Goal: Check status: Check status

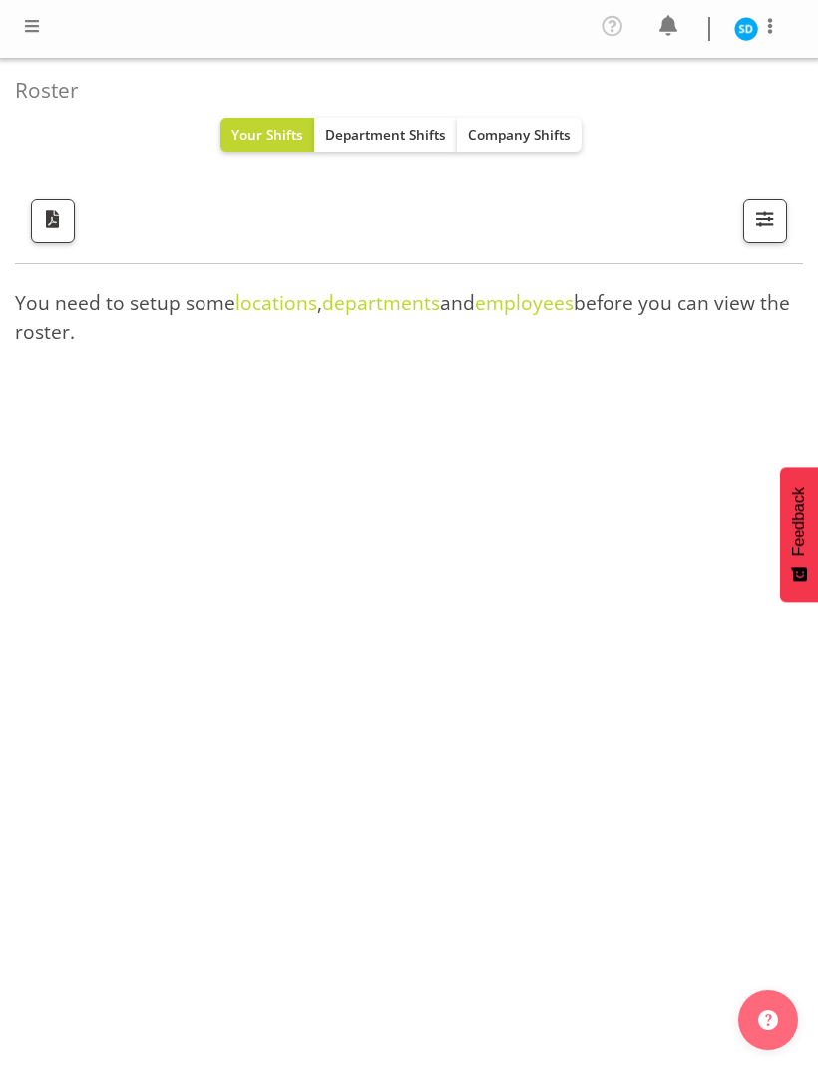
scroll to position [64, 0]
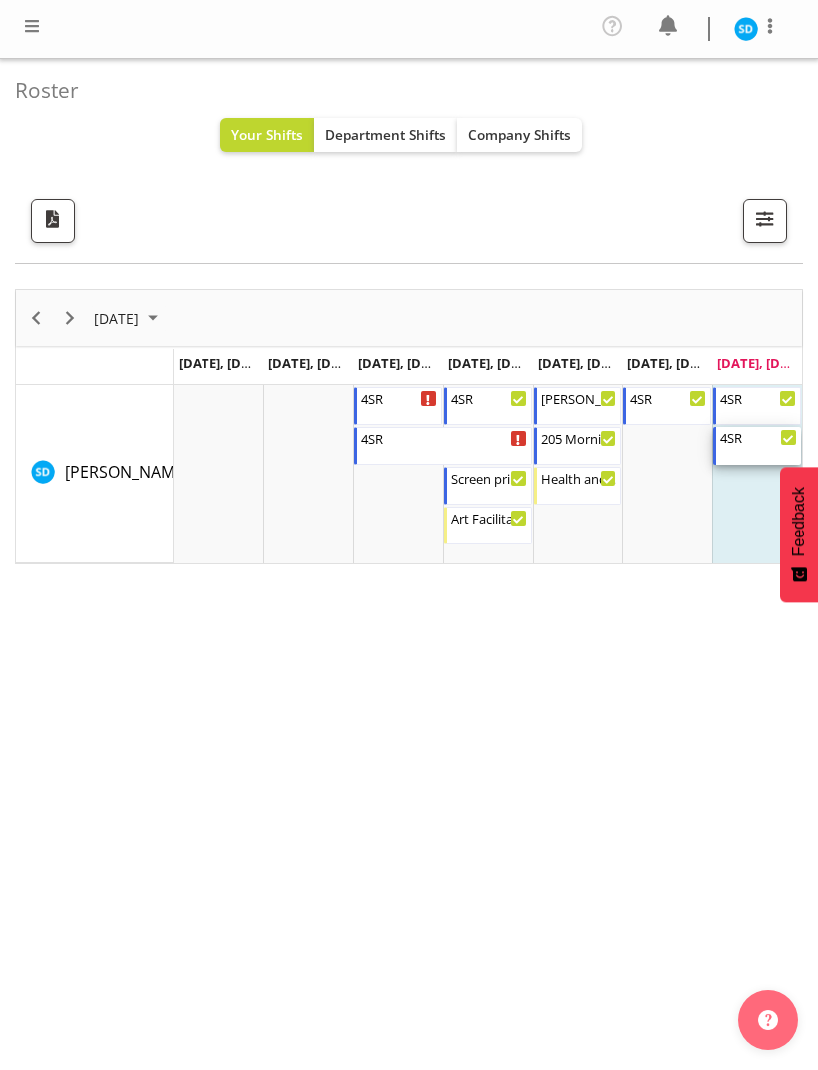
click at [759, 441] on div "4SR" at bounding box center [758, 437] width 77 height 20
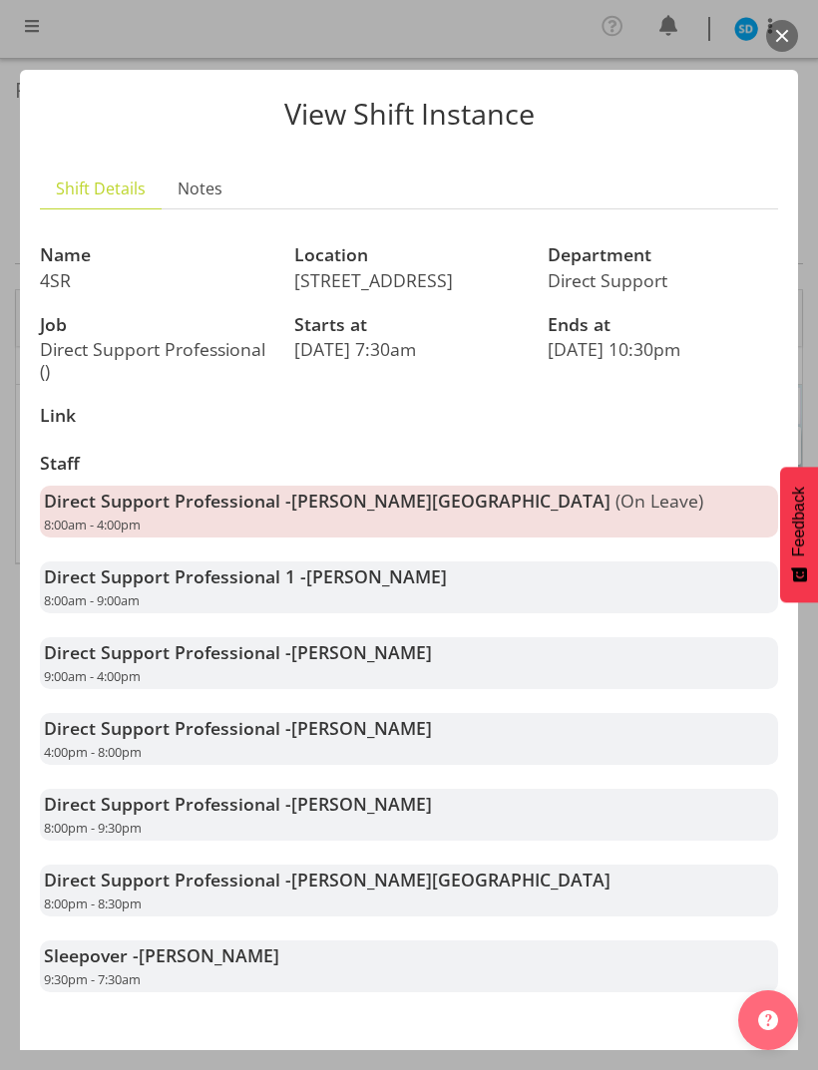
click at [358, 1055] on button "Close" at bounding box center [409, 1077] width 738 height 44
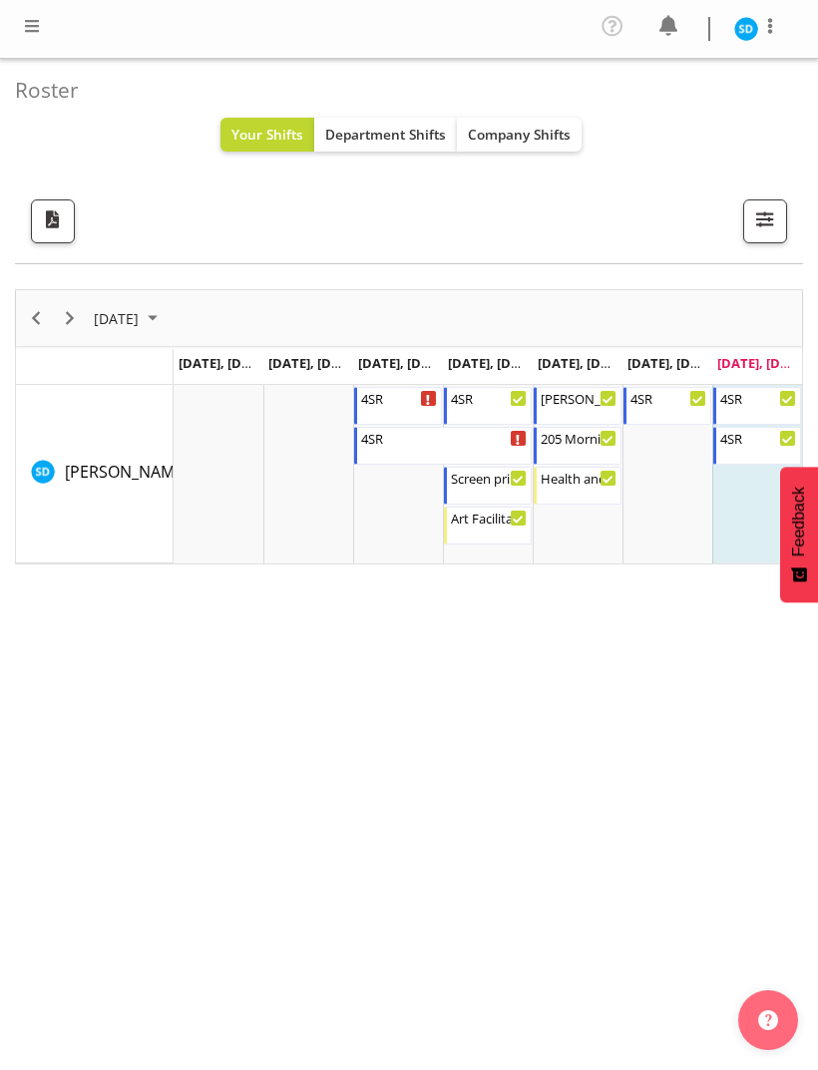
click at [57, 329] on div "Timeline Week of September 7, 2025" at bounding box center [70, 318] width 34 height 56
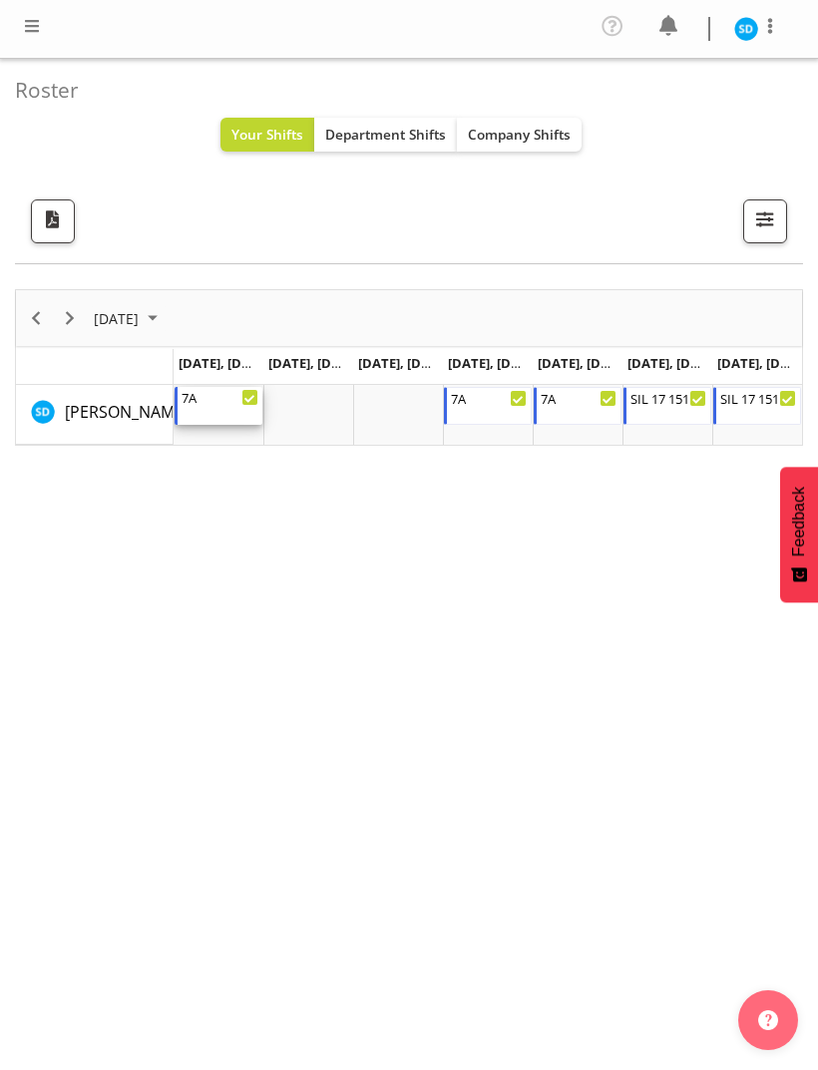
click at [231, 412] on div "7A 8:00 AM - 4:00 PM" at bounding box center [220, 406] width 77 height 38
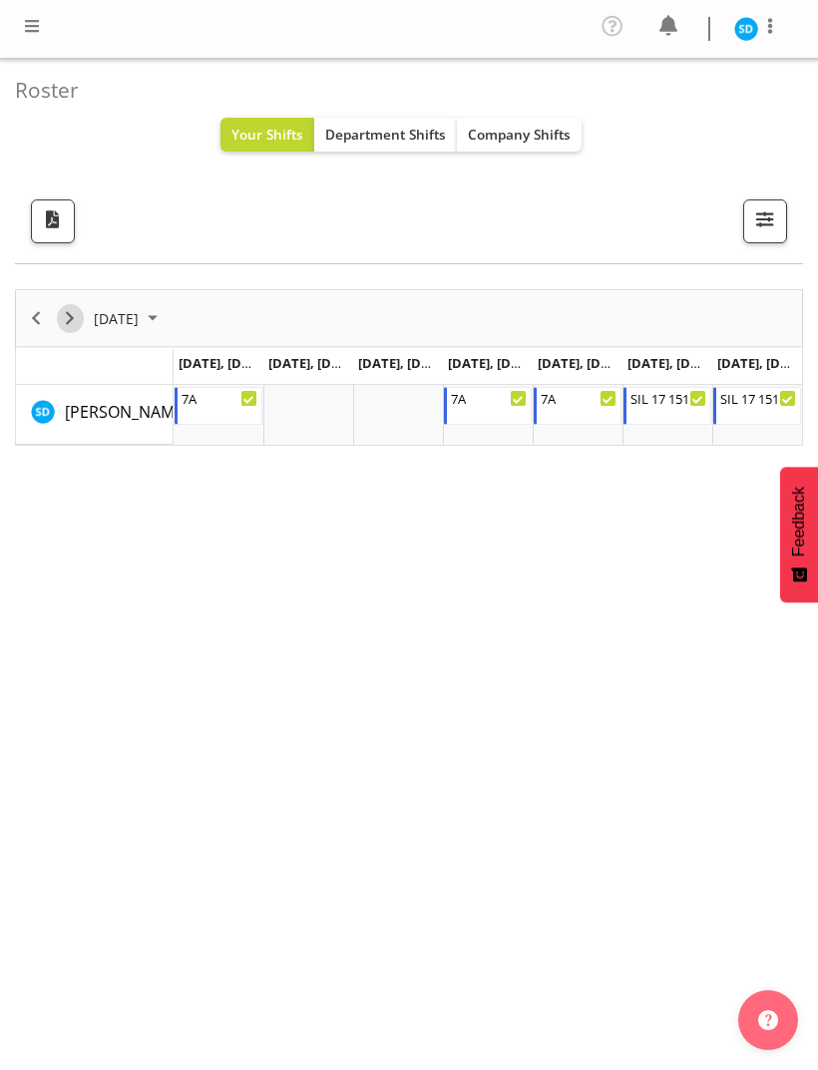
click at [59, 312] on span "Next" at bounding box center [70, 318] width 24 height 25
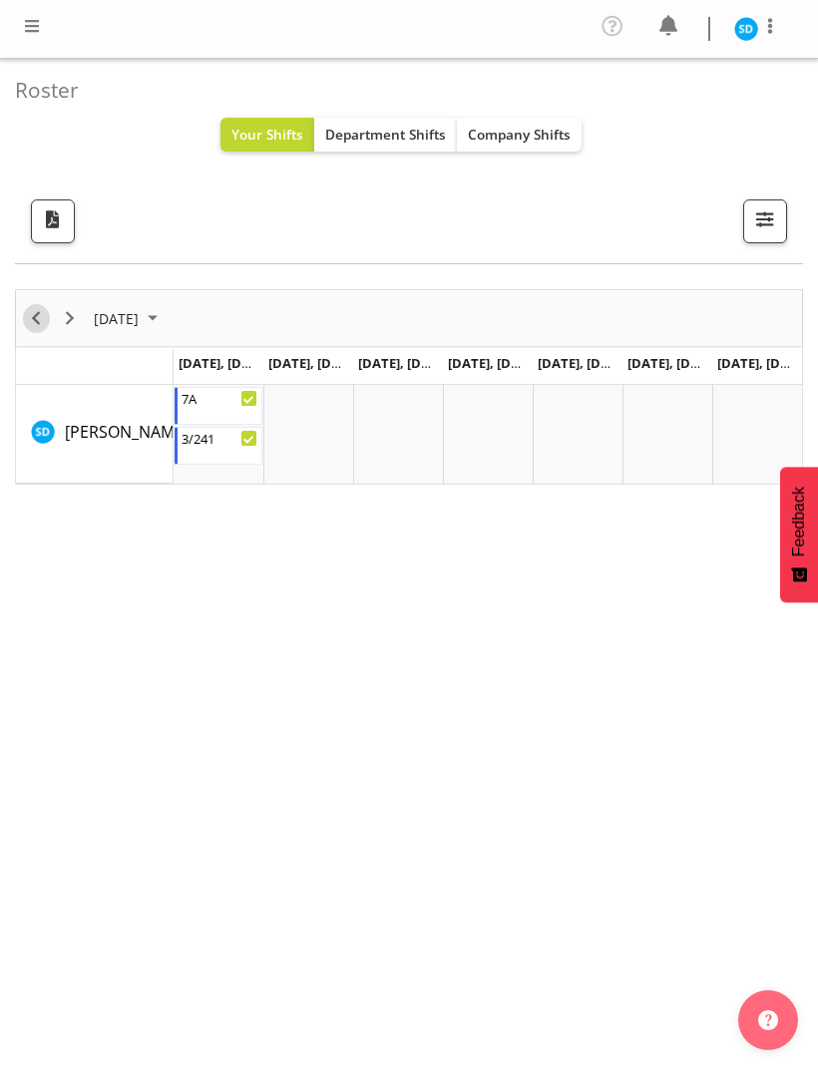
click at [28, 316] on span "Previous" at bounding box center [36, 318] width 24 height 25
